Goal: Contribute content: Contribute content

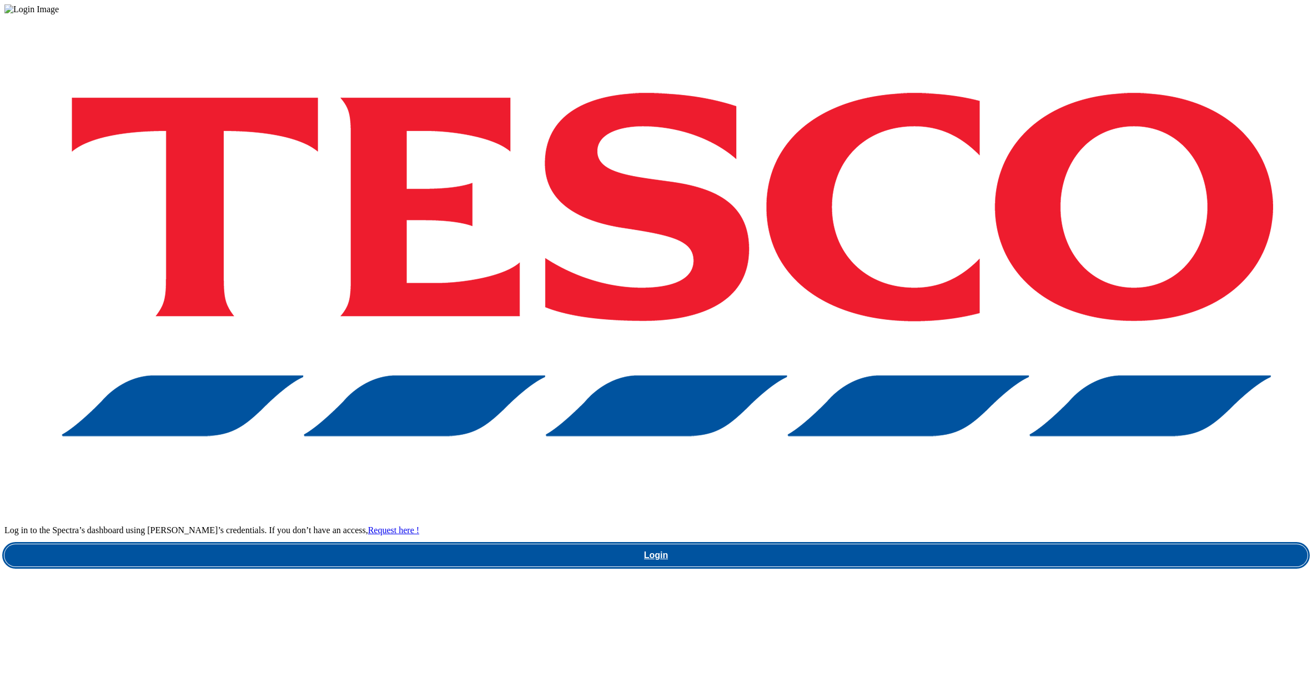
click at [978, 544] on link "Login" at bounding box center [655, 555] width 1303 height 22
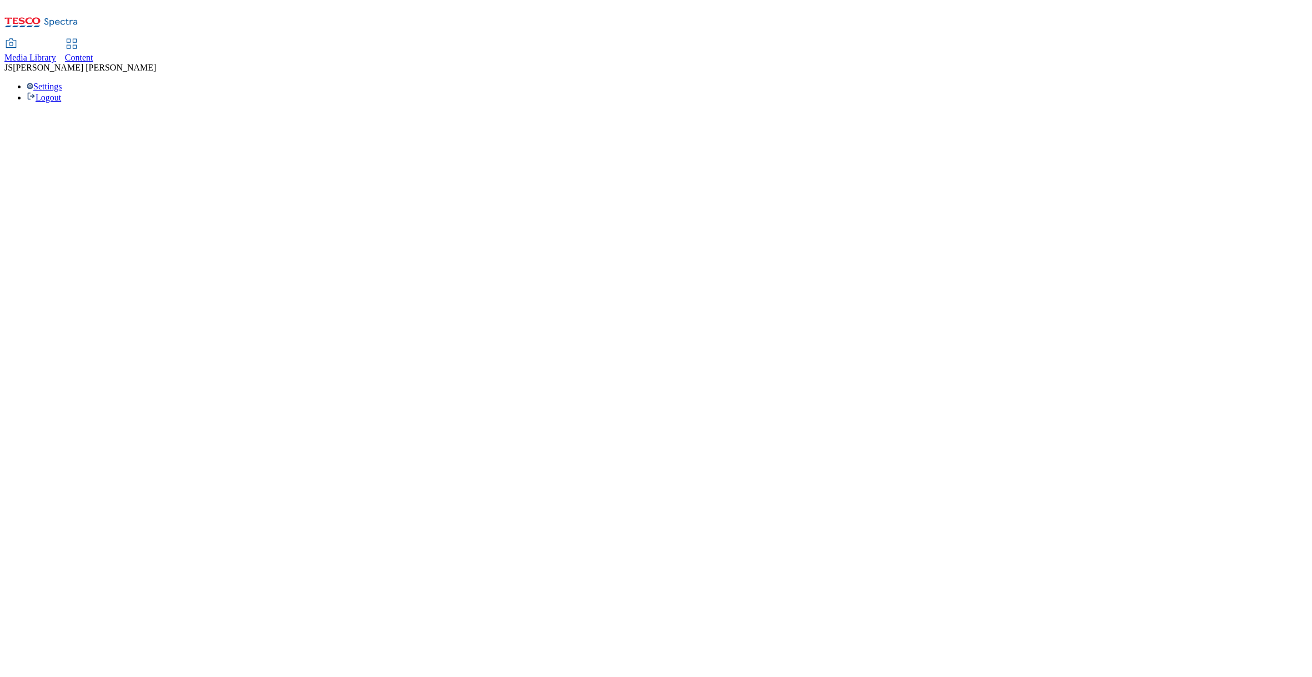
select select "ghs-[GEOGRAPHIC_DATA]"
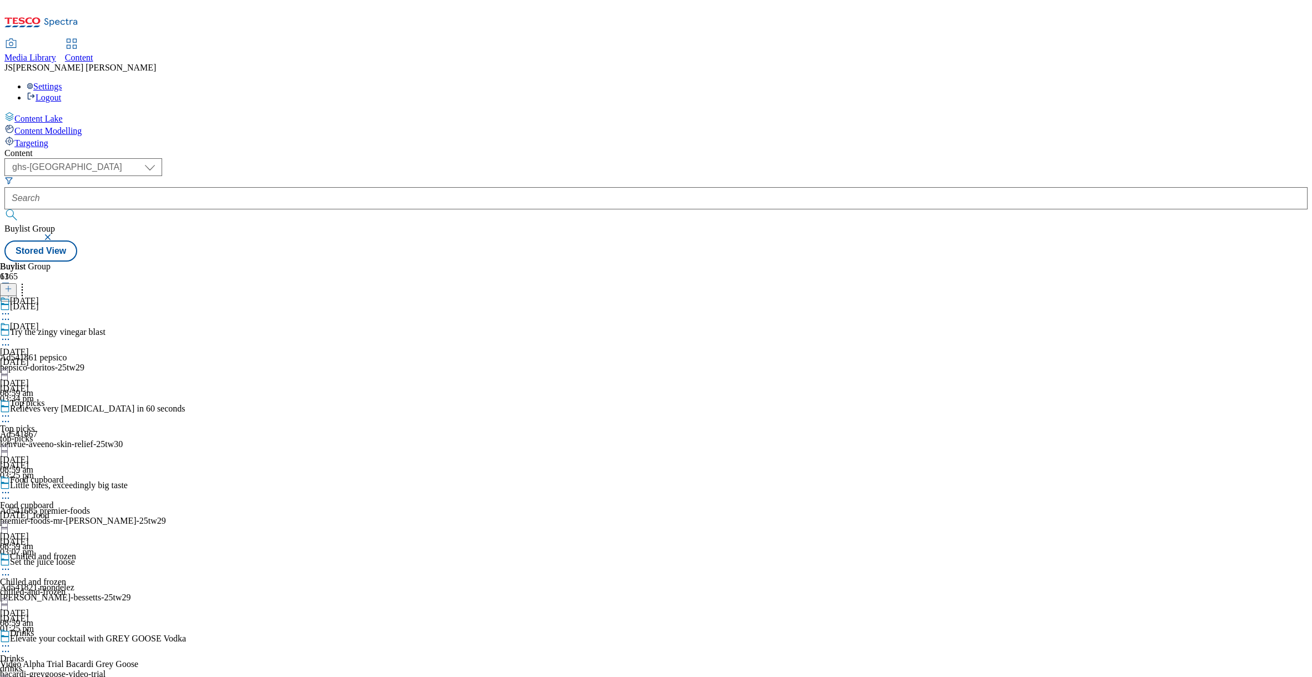
click at [56, 53] on span "Media Library" at bounding box center [30, 57] width 52 height 9
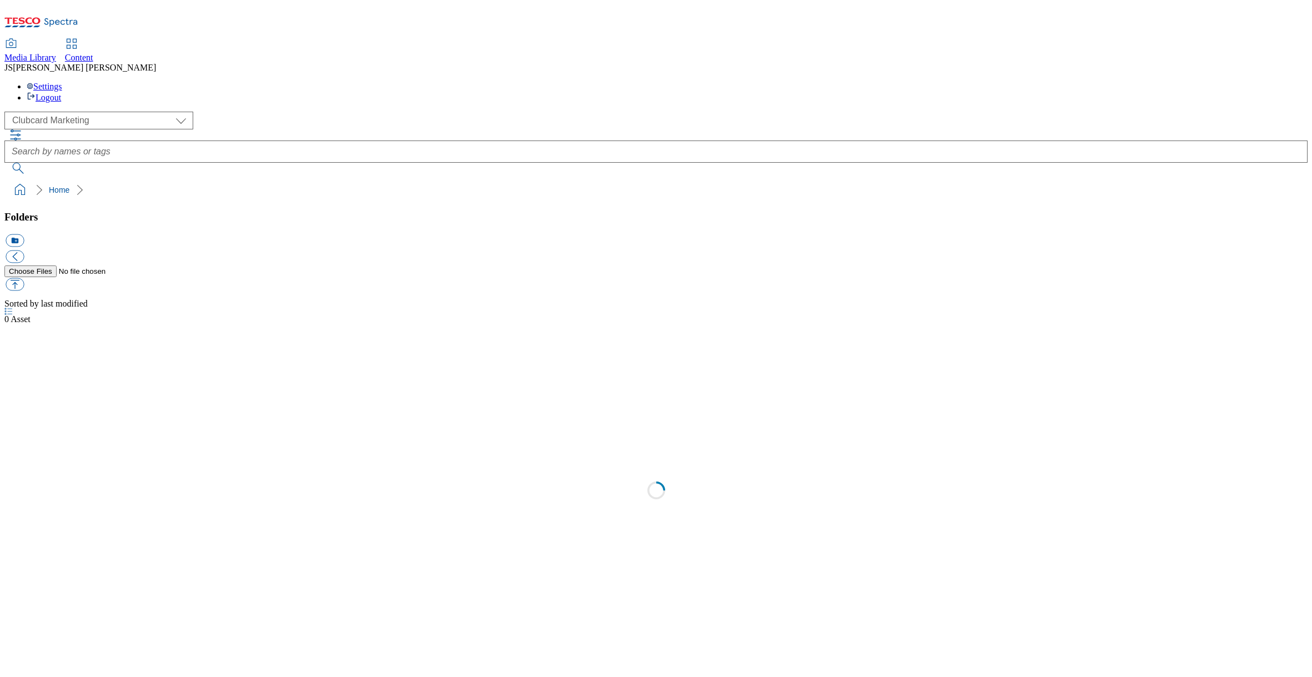
scroll to position [1, 0]
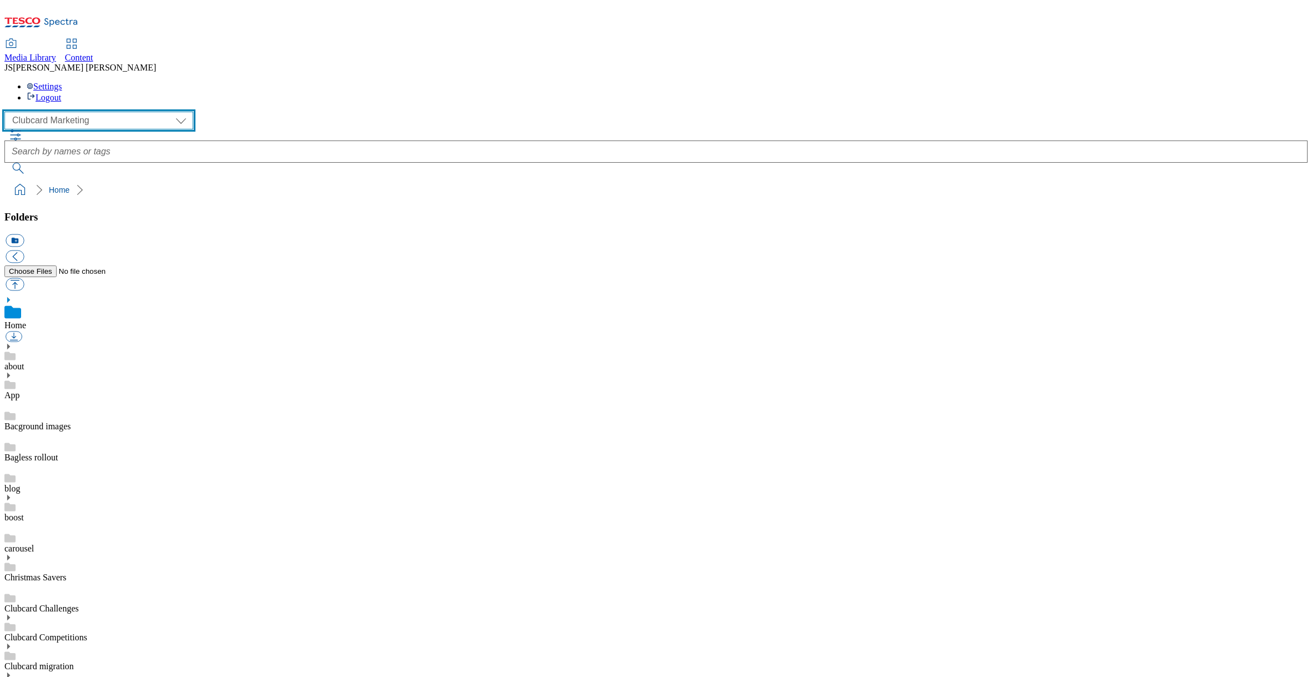
click at [76, 112] on select "Clubcard Marketing Dotcom UK GHS Marketing UK GHS ROI iGHS Marketing CE MCA CZ …" at bounding box center [98, 121] width 189 height 18
select select "flare-ghs-mktg"
click at [8, 112] on select "Clubcard Marketing Dotcom UK GHS Marketing UK GHS ROI iGHS Marketing CE MCA CZ …" at bounding box center [98, 121] width 189 height 18
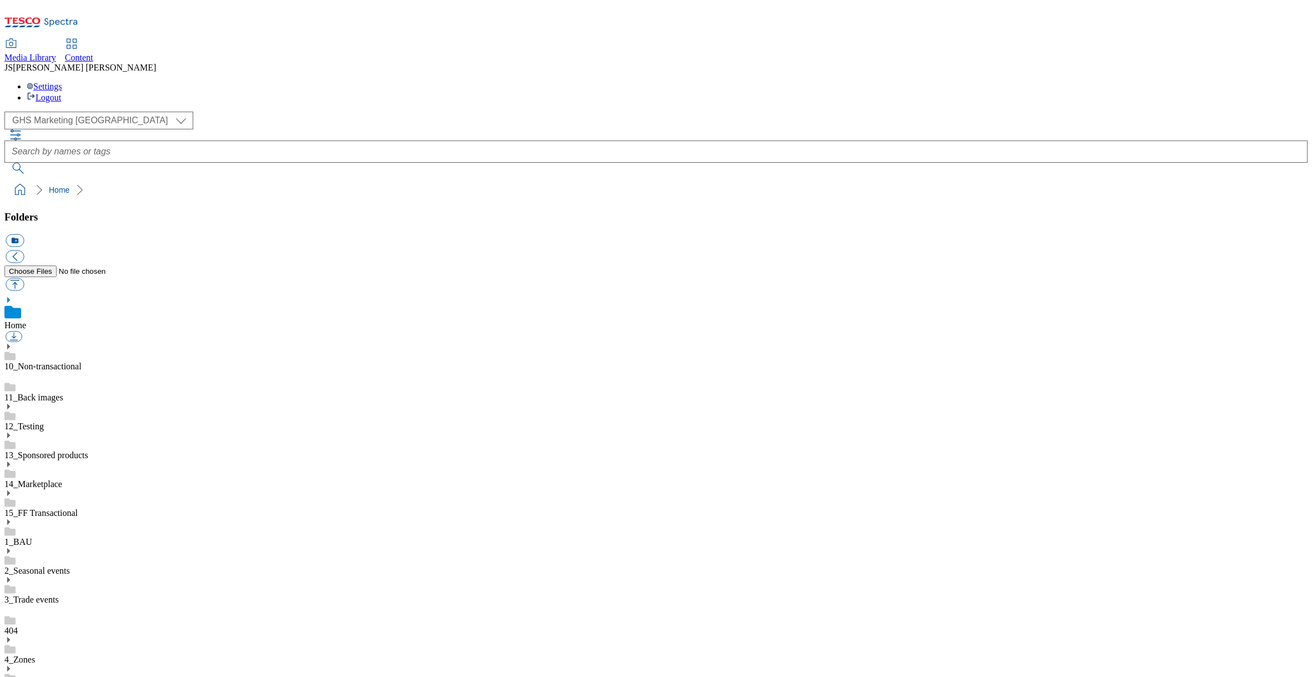
click at [12, 636] on icon at bounding box center [8, 640] width 8 height 8
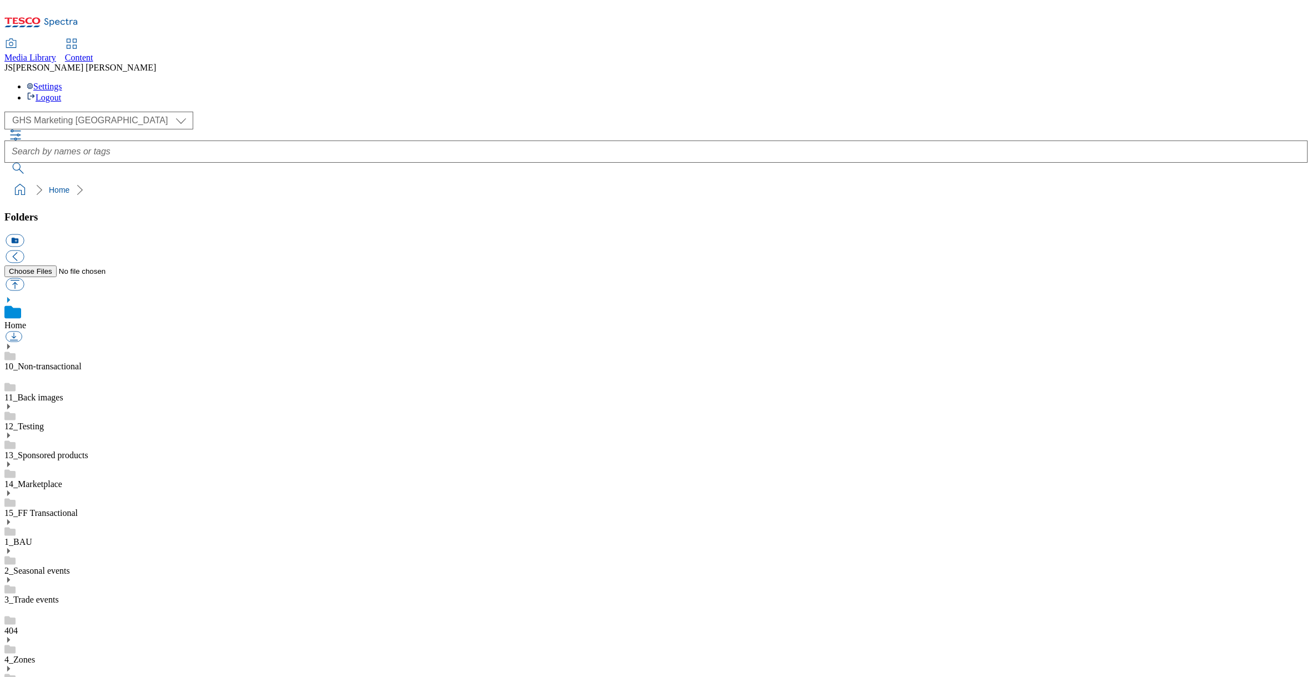
scroll to position [105, 0]
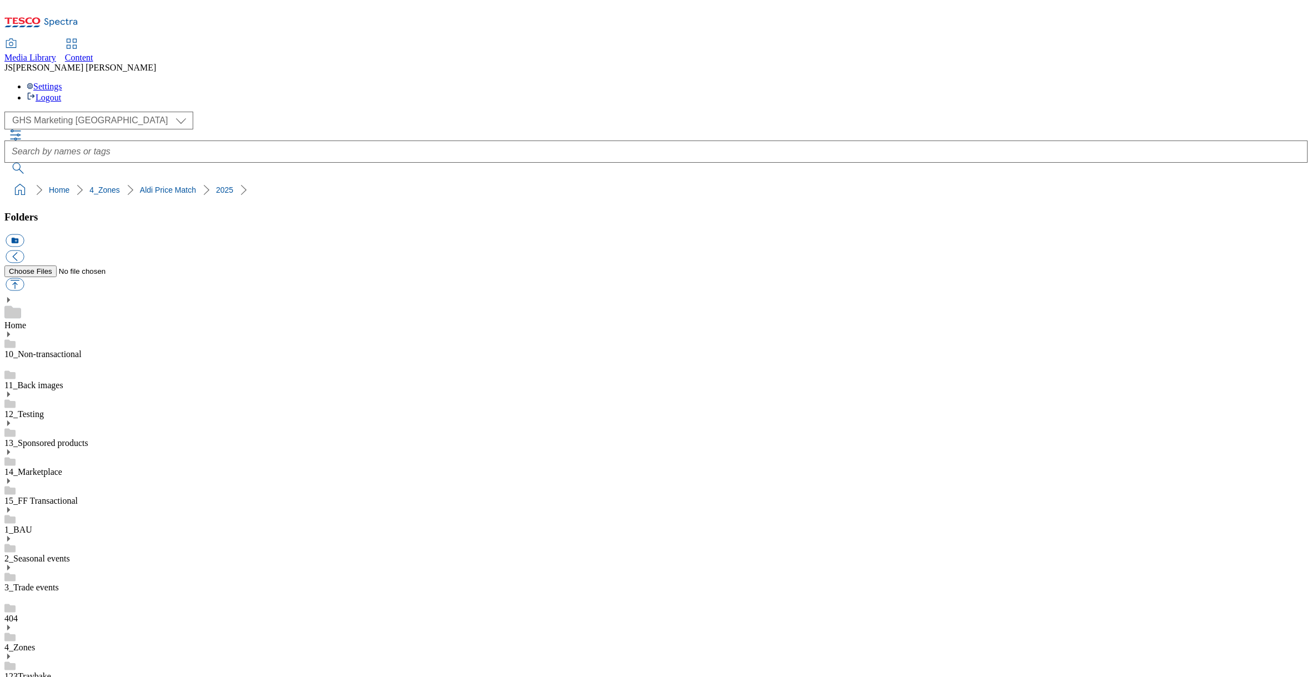
click at [24, 278] on button "button" at bounding box center [15, 284] width 18 height 13
type input "C:\fakepath\APM Online Verification Form 06092025.pdf"
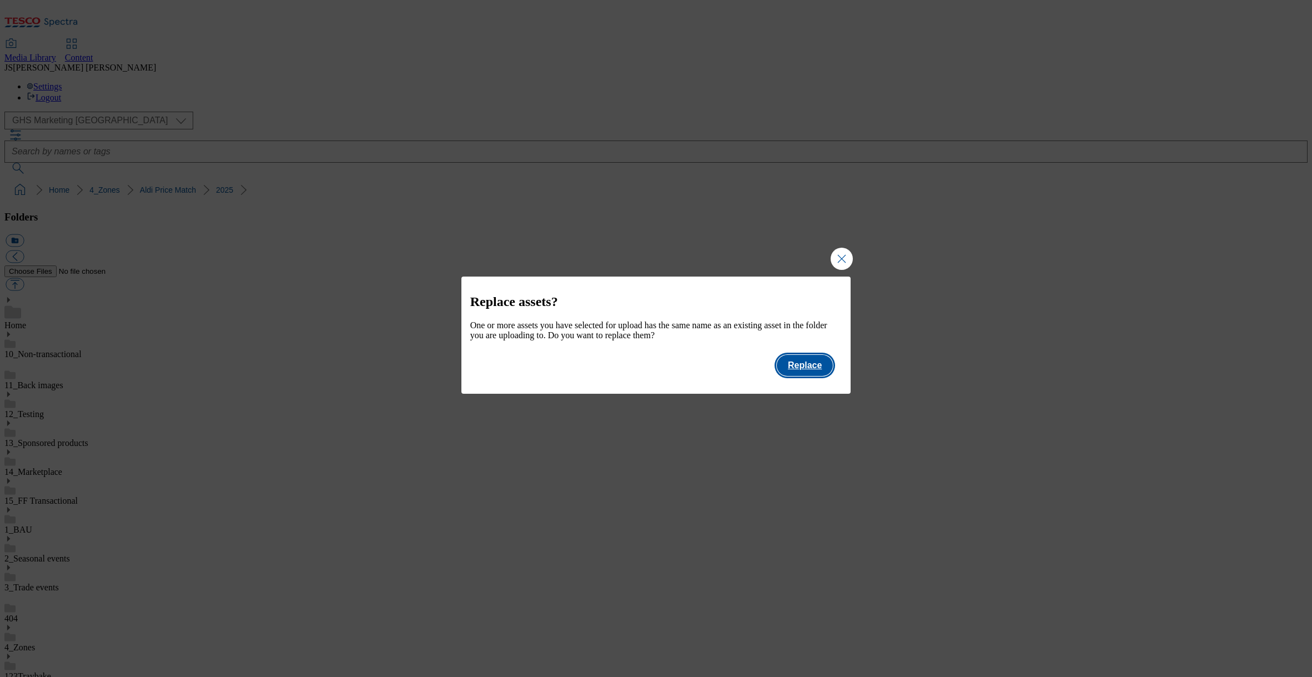
click at [814, 371] on button "Replace" at bounding box center [805, 365] width 56 height 21
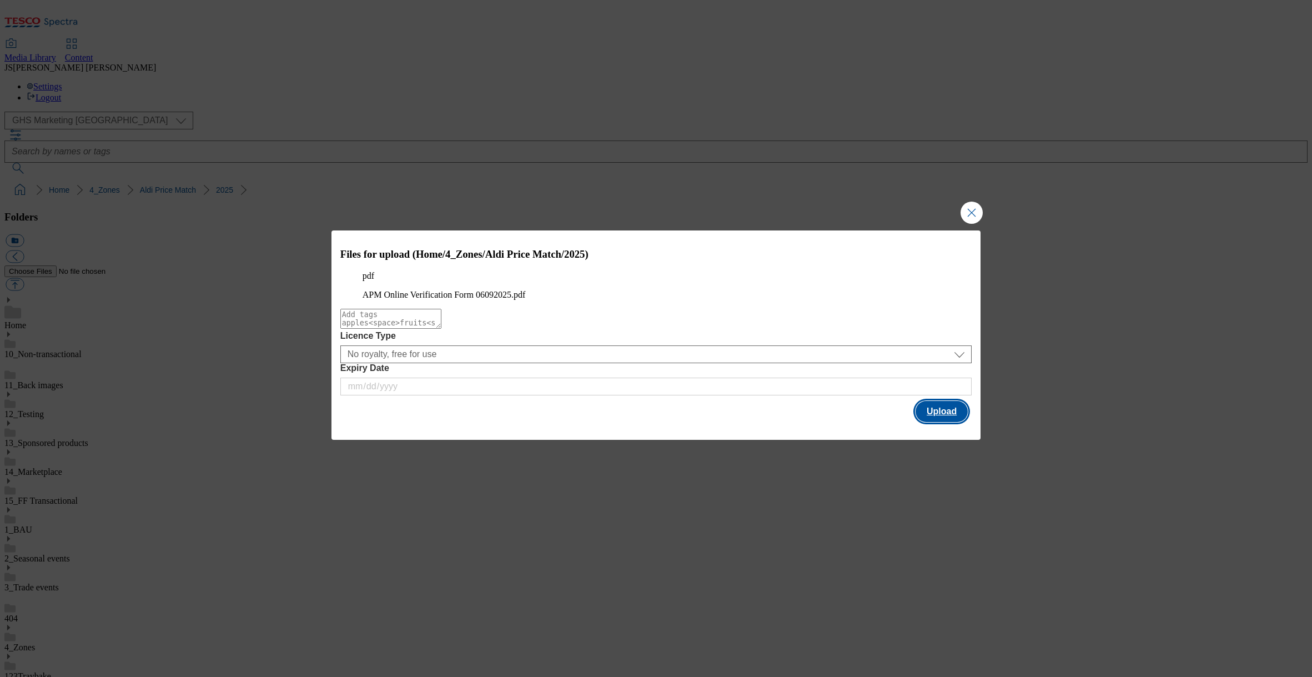
click at [945, 422] on button "Upload" at bounding box center [941, 411] width 52 height 21
